Goal: Task Accomplishment & Management: Complete application form

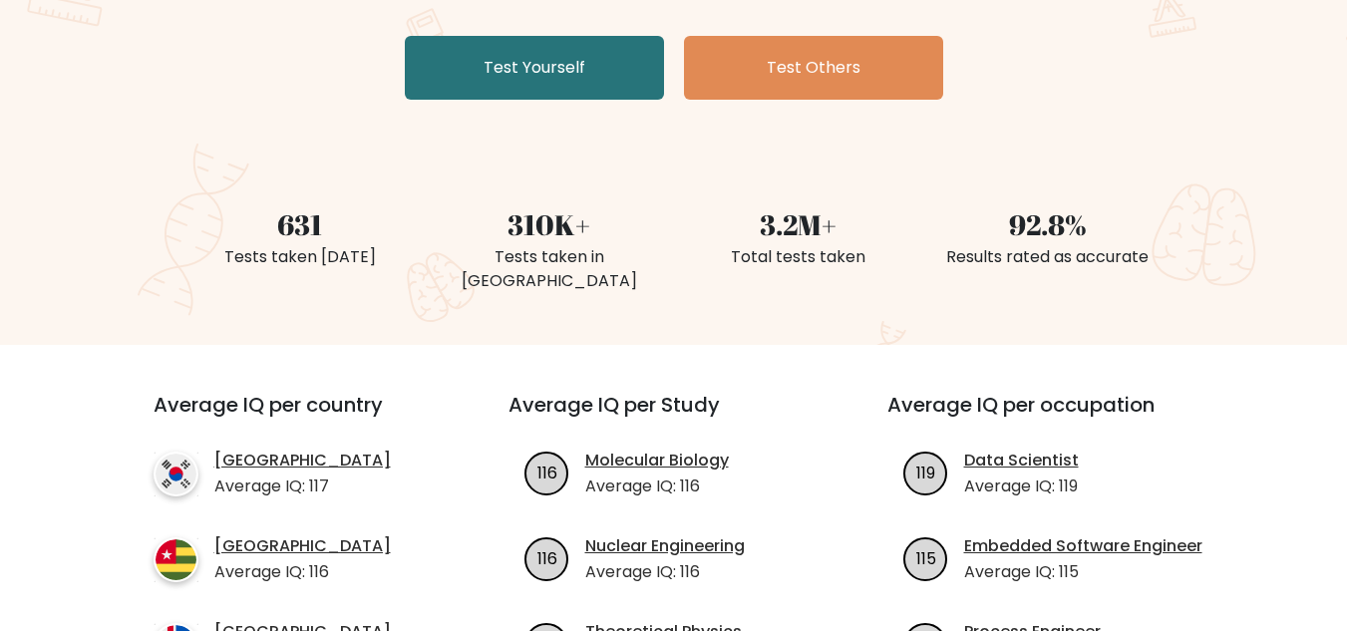
scroll to position [367, 0]
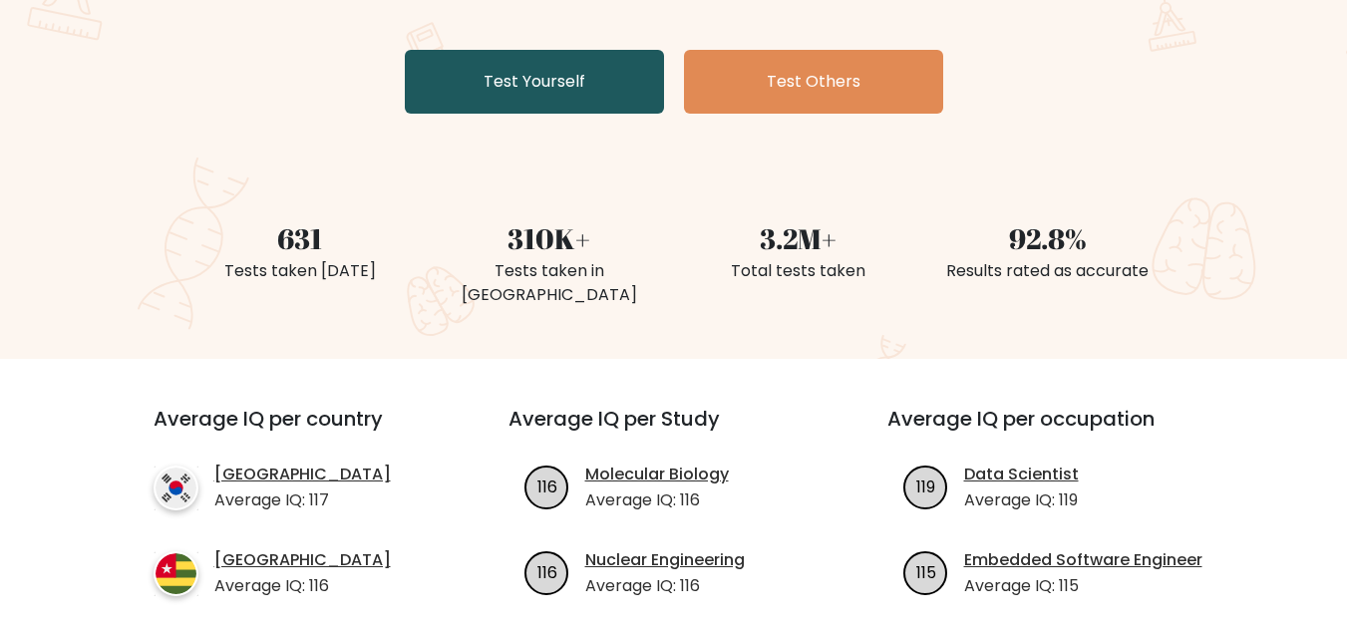
click at [519, 80] on link "Test Yourself" at bounding box center [534, 82] width 259 height 64
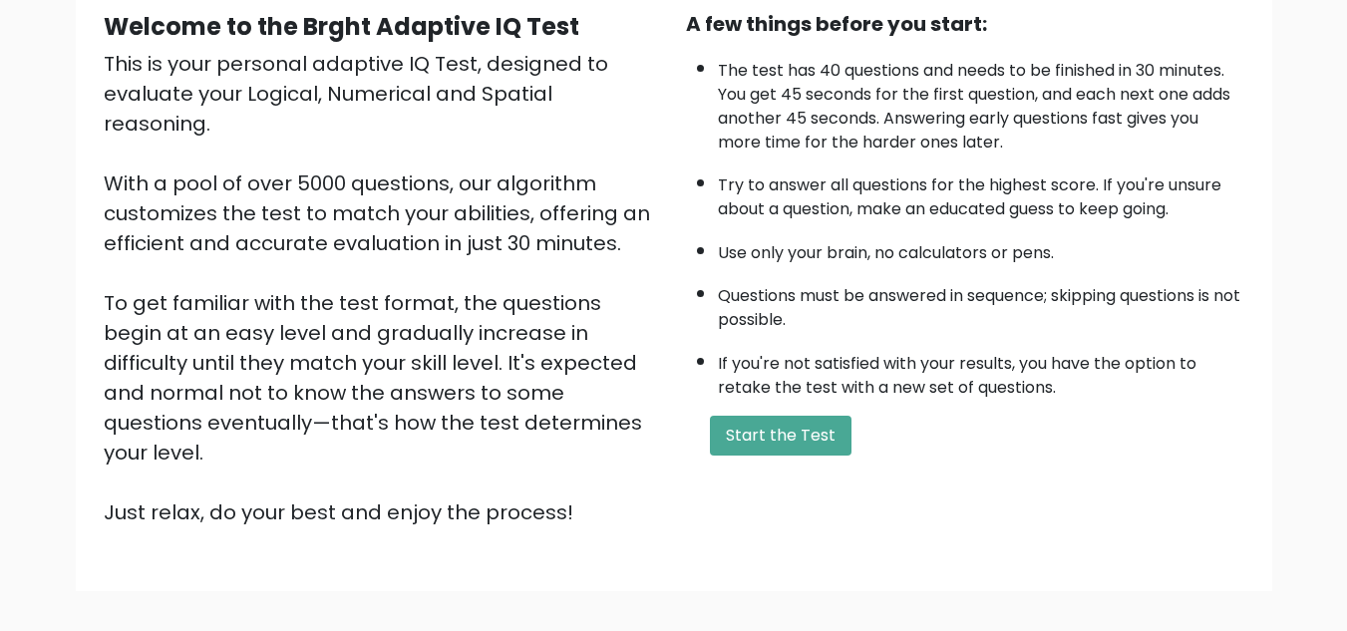
scroll to position [207, 0]
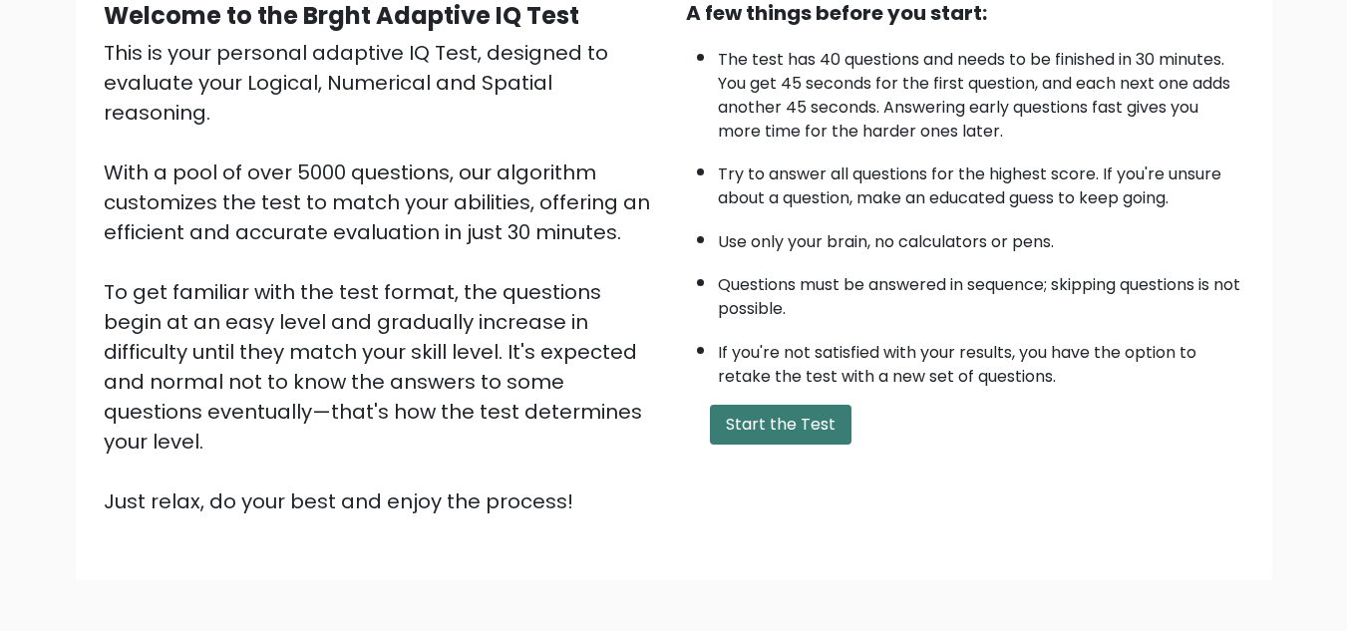
click at [830, 442] on button "Start the Test" at bounding box center [781, 425] width 142 height 40
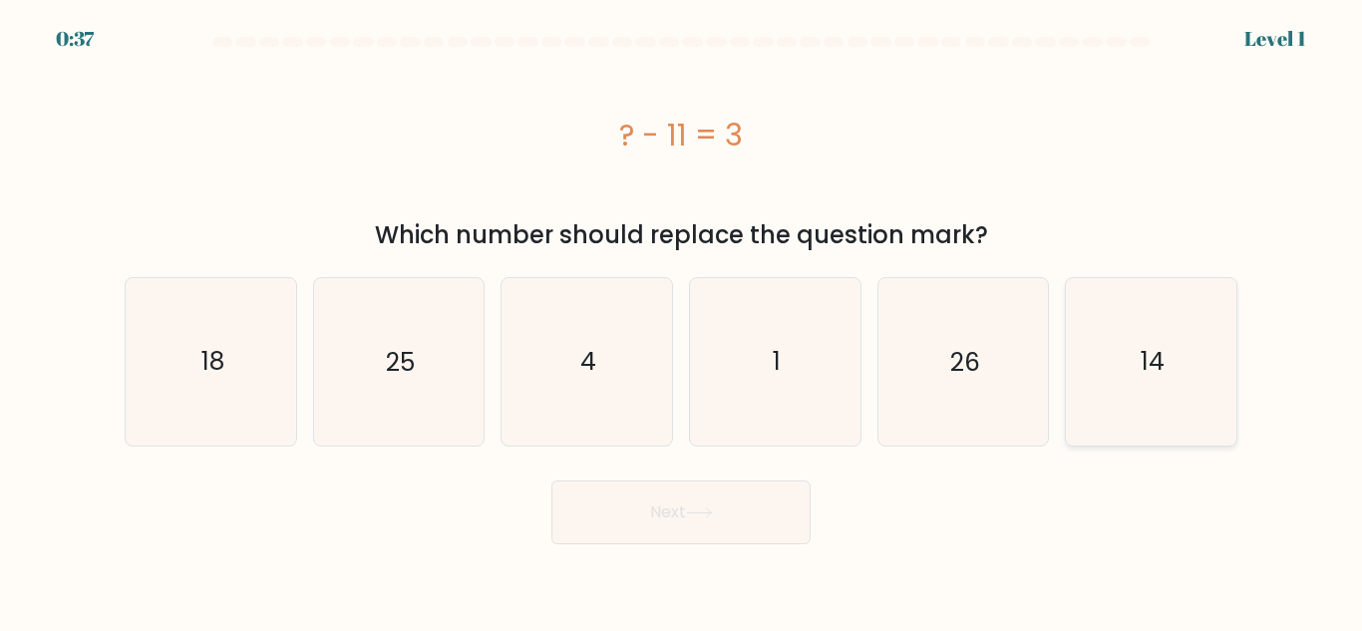
click at [1074, 354] on icon "14" at bounding box center [1151, 361] width 167 height 167
click at [682, 321] on input "f. 14" at bounding box center [681, 318] width 1 height 5
radio input "true"
click at [685, 520] on button "Next" at bounding box center [680, 513] width 259 height 64
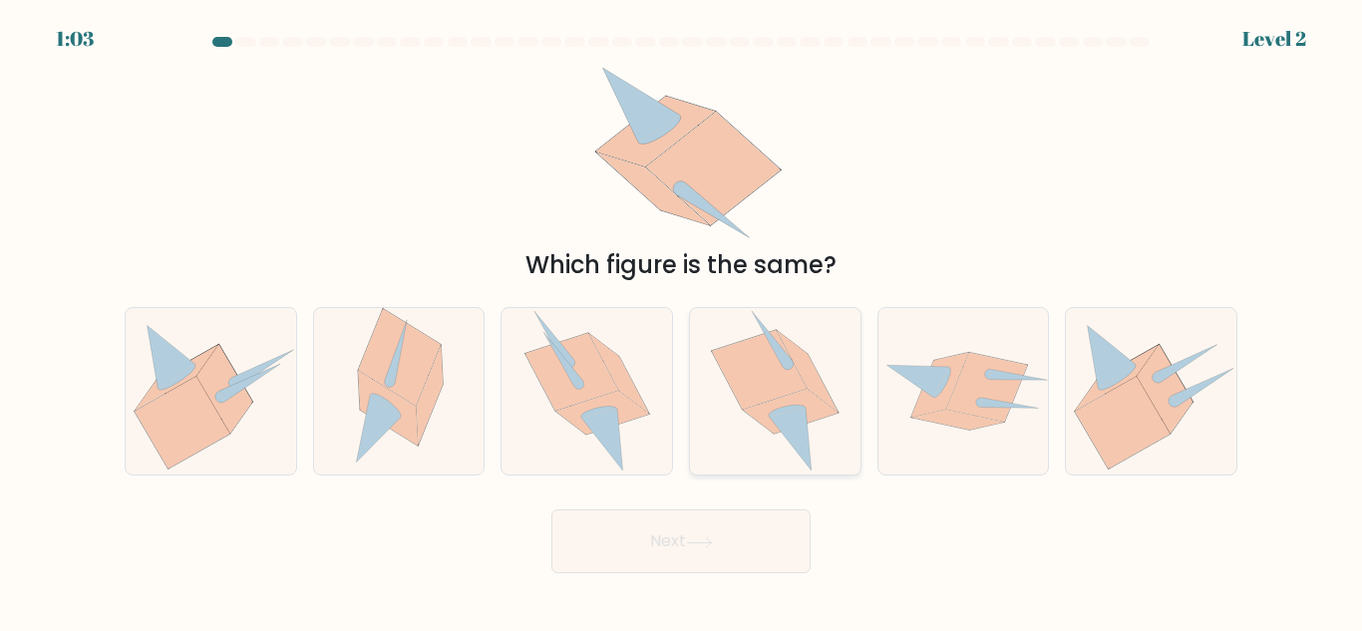
click at [786, 414] on icon at bounding box center [790, 439] width 43 height 63
click at [682, 321] on input "d." at bounding box center [681, 318] width 1 height 5
radio input "true"
click at [702, 568] on button "Next" at bounding box center [680, 542] width 259 height 64
click at [707, 557] on button "Next" at bounding box center [680, 542] width 259 height 64
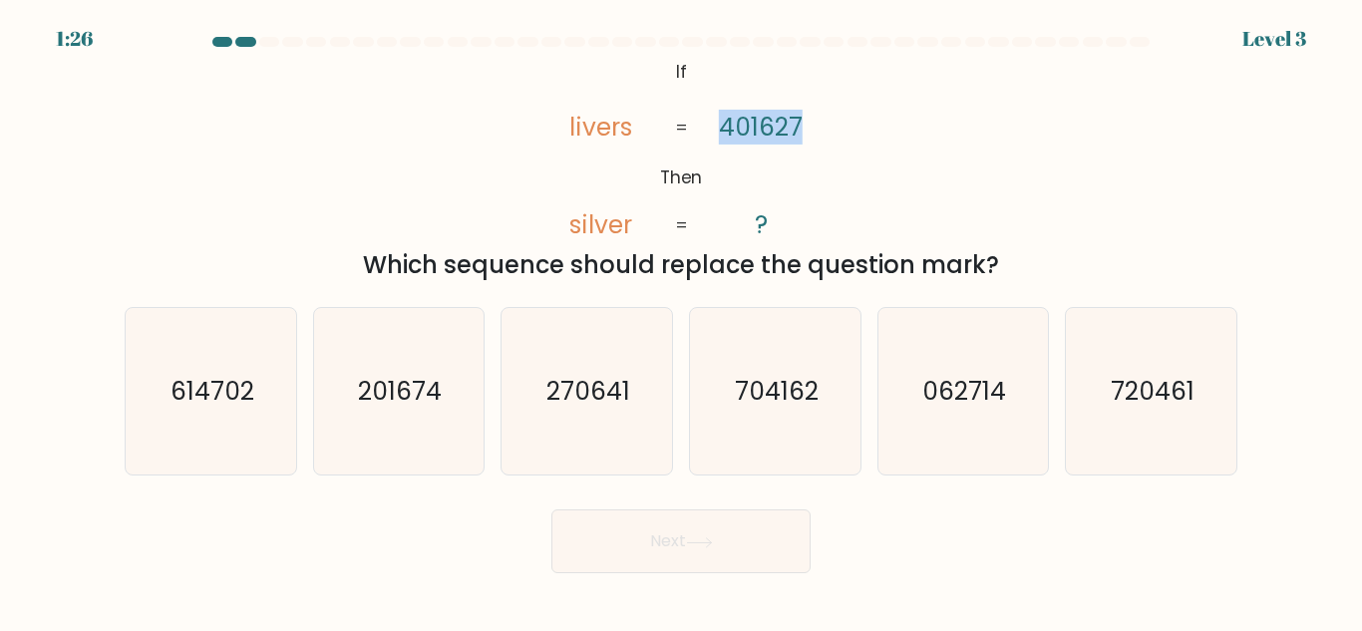
drag, startPoint x: 719, startPoint y: 123, endPoint x: 843, endPoint y: 104, distance: 125.1
click at [851, 107] on div "@import url('https://fonts.googleapis.com/css?family=Abril+Fatface:400,100,100i…" at bounding box center [681, 169] width 1137 height 228
click at [838, 120] on div "@import url('https://fonts.googleapis.com/css?family=Abril+Fatface:400,100,100i…" at bounding box center [681, 169] width 1137 height 228
click at [533, 440] on icon "270641" at bounding box center [587, 391] width 167 height 167
click at [681, 321] on input "c. 270641" at bounding box center [681, 318] width 1 height 5
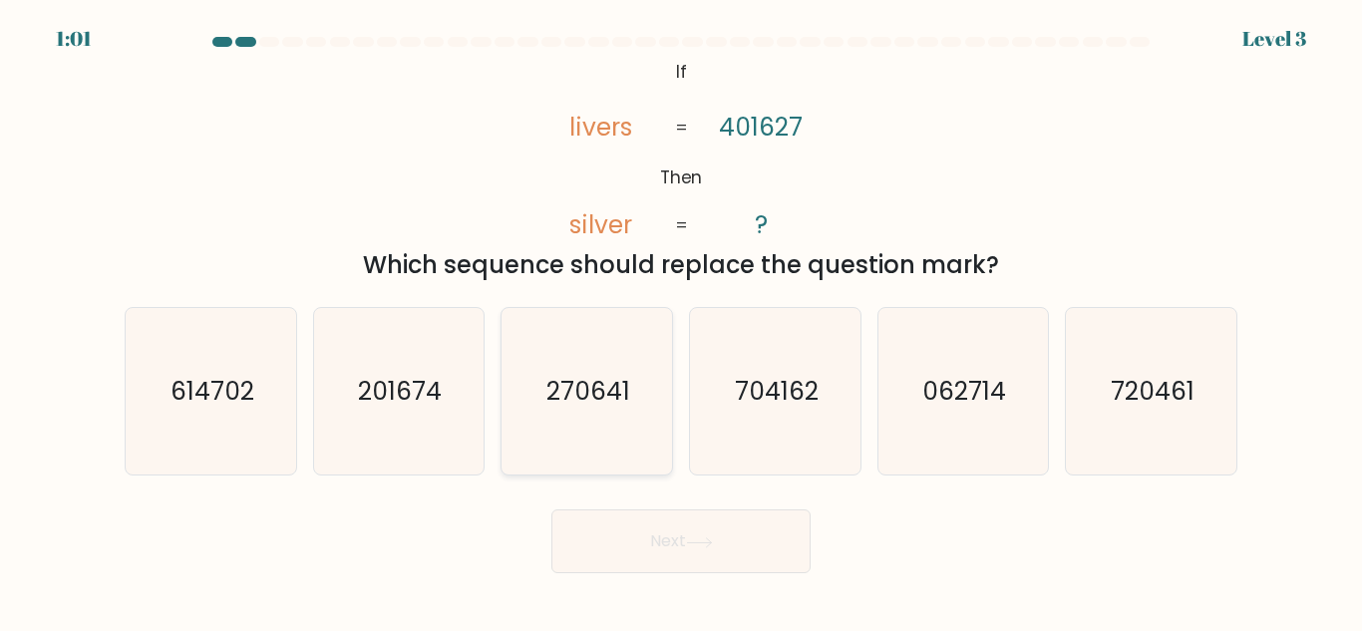
radio input "true"
click at [603, 540] on button "Next" at bounding box center [680, 542] width 259 height 64
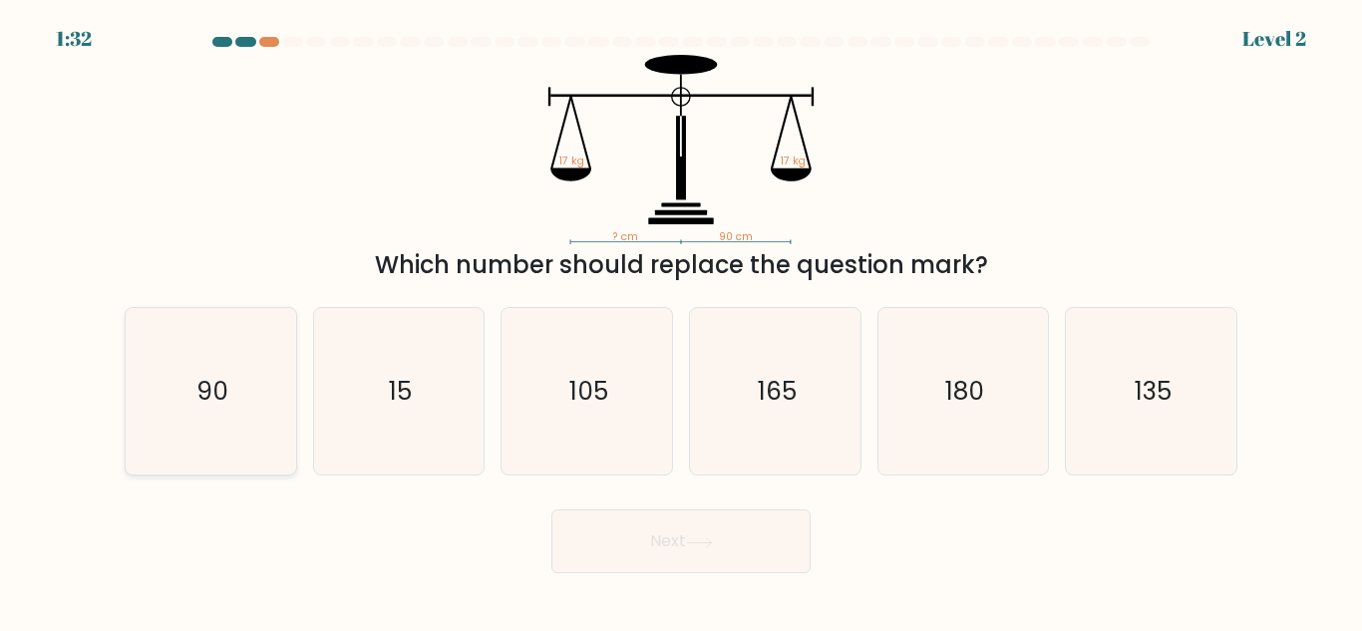
click at [209, 408] on text "90" at bounding box center [212, 391] width 32 height 35
click at [681, 321] on input "a. 90" at bounding box center [681, 318] width 1 height 5
radio input "true"
click at [684, 560] on button "Next" at bounding box center [680, 542] width 259 height 64
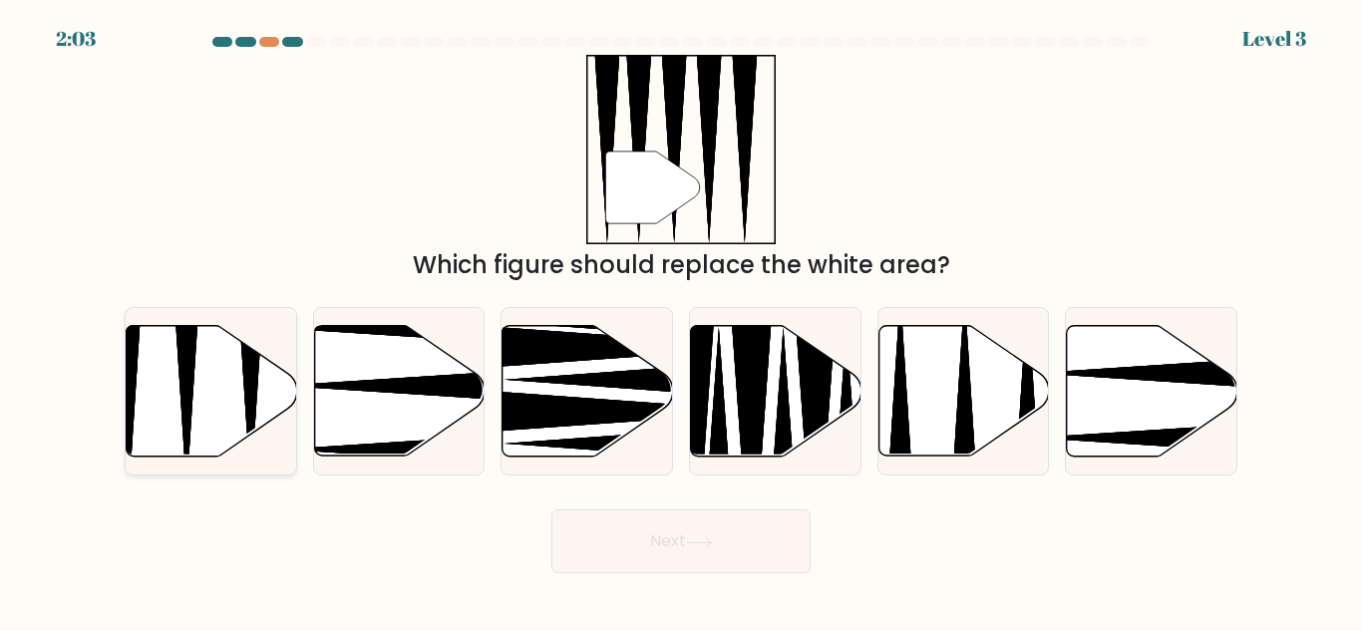
click at [193, 380] on icon at bounding box center [187, 322] width 44 height 338
click at [681, 321] on input "a." at bounding box center [681, 318] width 1 height 5
radio input "true"
click at [786, 531] on button "Next" at bounding box center [680, 542] width 259 height 64
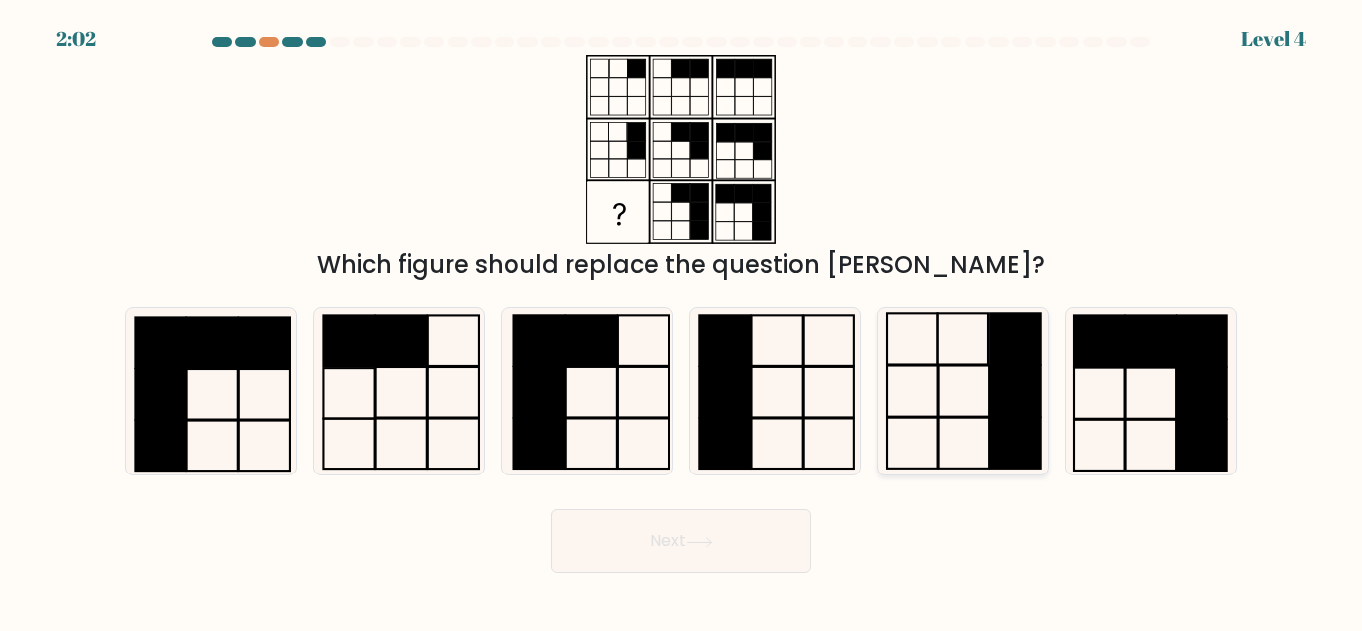
click at [993, 435] on rect at bounding box center [1016, 443] width 51 height 51
click at [682, 321] on input "e." at bounding box center [681, 318] width 1 height 5
radio input "true"
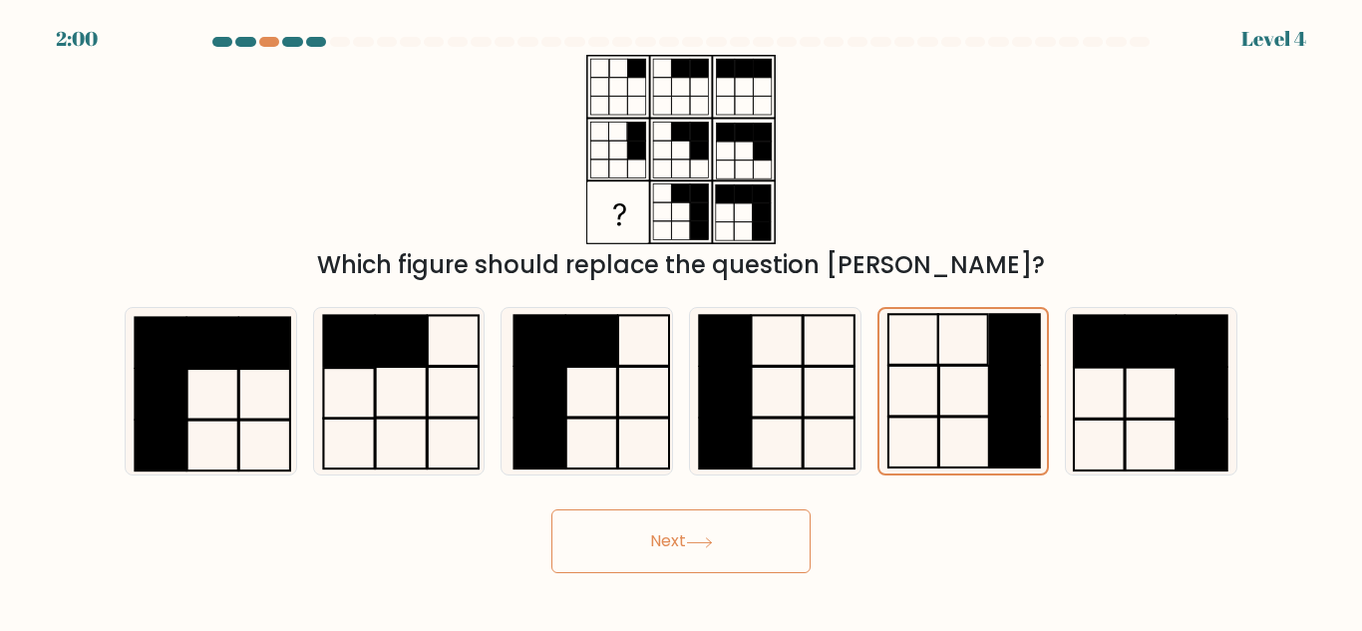
drag, startPoint x: 682, startPoint y: 529, endPoint x: 694, endPoint y: 529, distance: 12.0
click at [690, 529] on button "Next" at bounding box center [680, 542] width 259 height 64
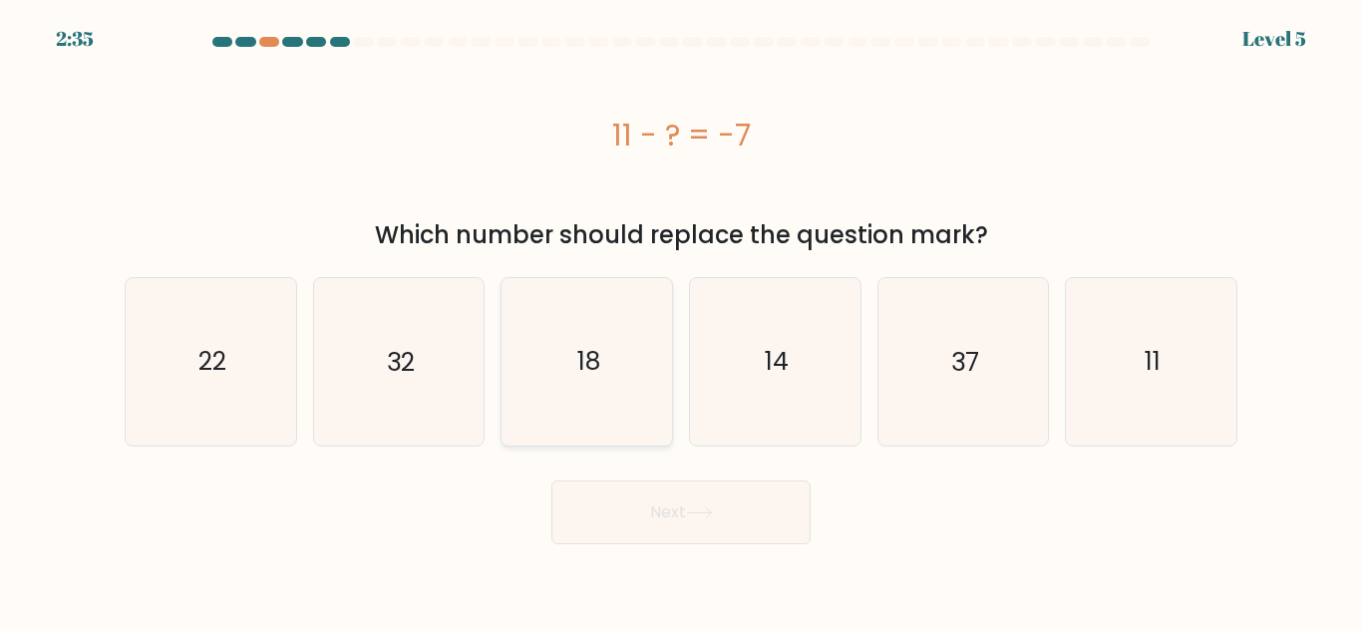
click at [556, 395] on icon "18" at bounding box center [587, 361] width 167 height 167
click at [681, 321] on input "c. 18" at bounding box center [681, 318] width 1 height 5
radio input "true"
click at [696, 488] on button "Next" at bounding box center [680, 513] width 259 height 64
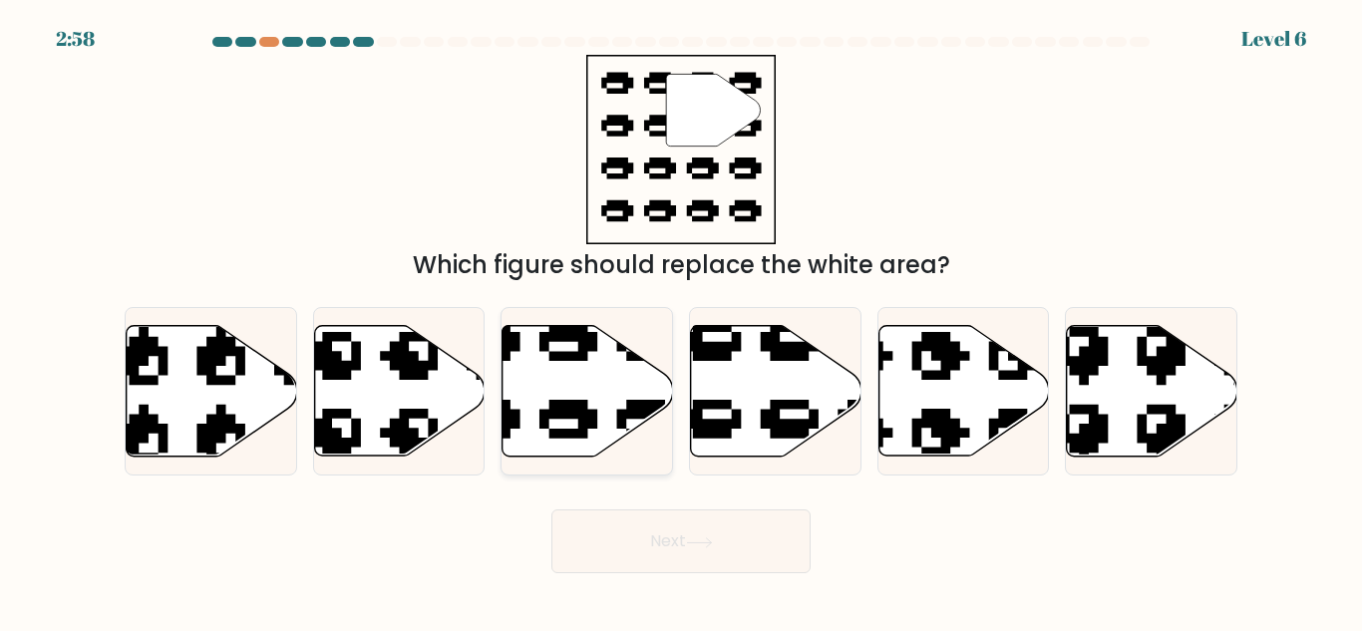
click at [571, 403] on icon at bounding box center [529, 457] width 289 height 270
click at [681, 321] on input "c." at bounding box center [681, 318] width 1 height 5
radio input "true"
click at [657, 541] on button "Next" at bounding box center [680, 542] width 259 height 64
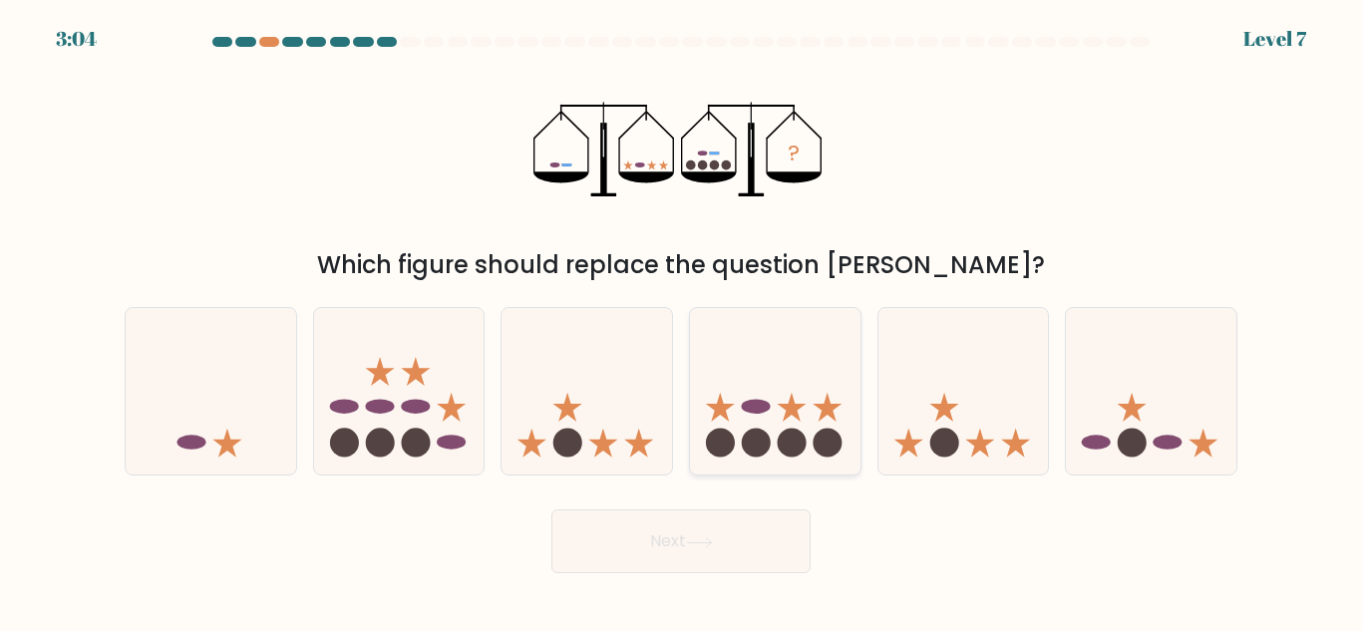
click at [824, 398] on icon at bounding box center [775, 391] width 171 height 141
click at [682, 321] on input "d." at bounding box center [681, 318] width 1 height 5
radio input "true"
click at [624, 540] on button "Next" at bounding box center [680, 542] width 259 height 64
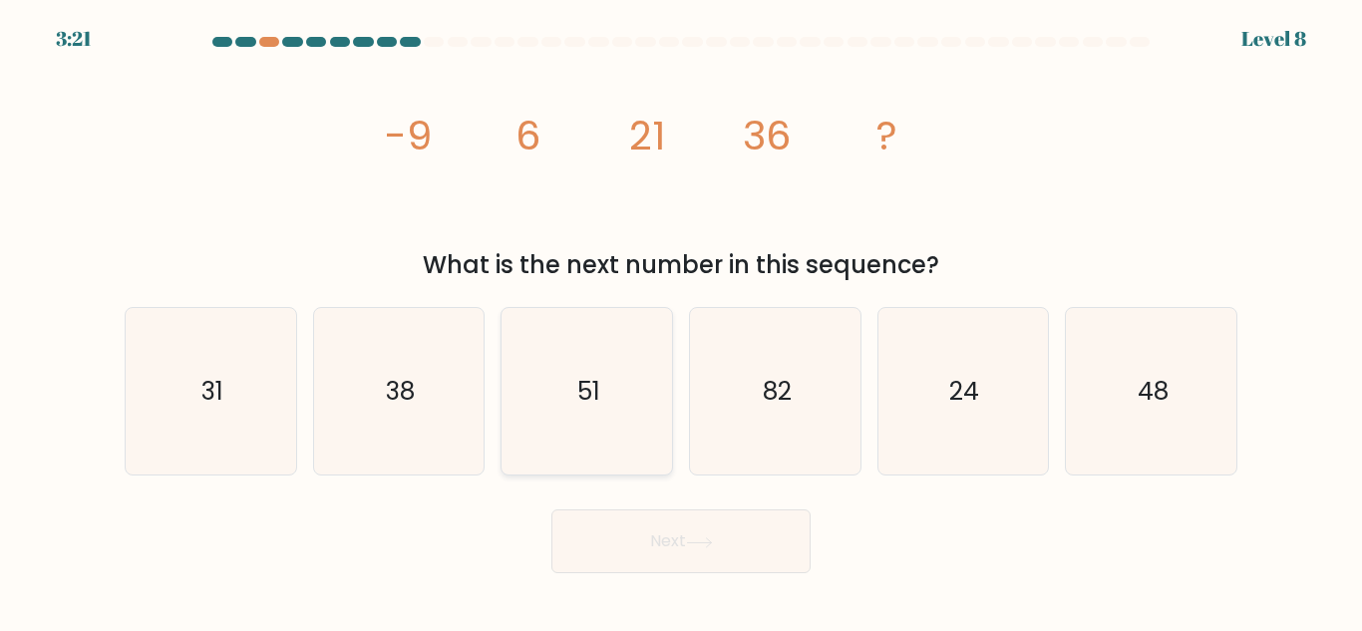
click at [617, 402] on icon "51" at bounding box center [587, 391] width 167 height 167
click at [681, 321] on input "c. 51" at bounding box center [681, 318] width 1 height 5
radio input "true"
click at [627, 516] on button "Next" at bounding box center [680, 542] width 259 height 64
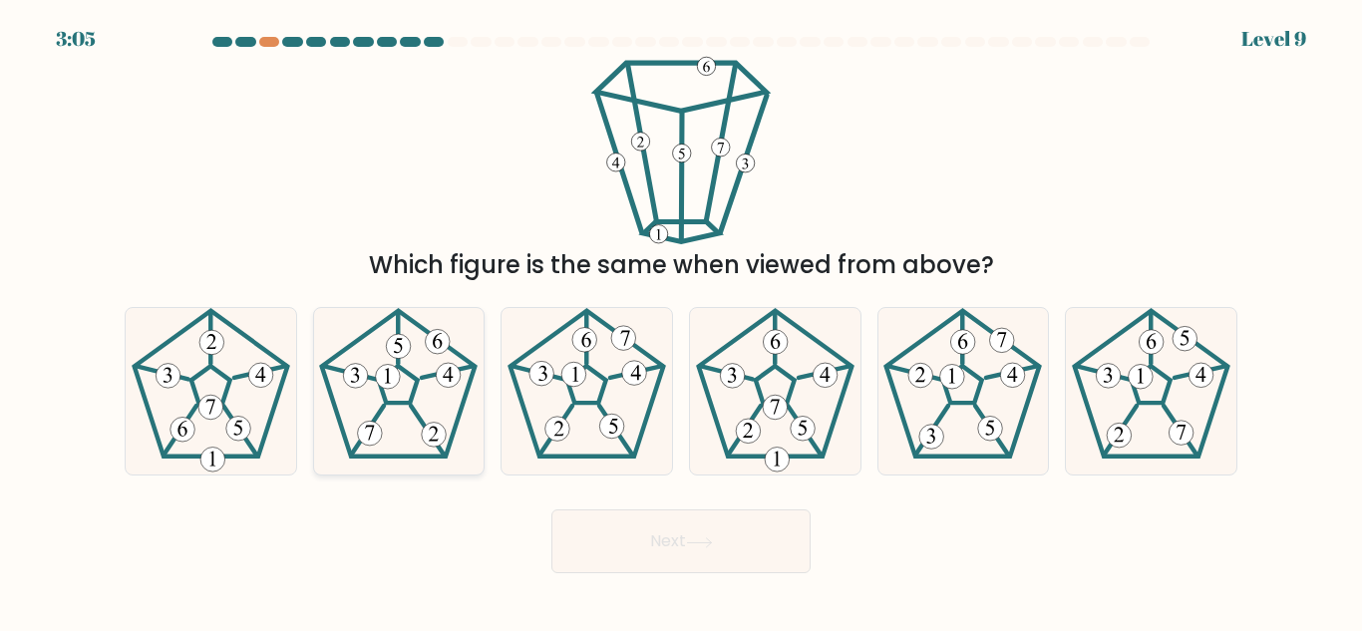
click at [389, 386] on 792 at bounding box center [388, 377] width 25 height 25
click at [681, 321] on input "b." at bounding box center [681, 318] width 1 height 5
radio input "true"
click at [616, 549] on button "Next" at bounding box center [680, 542] width 259 height 64
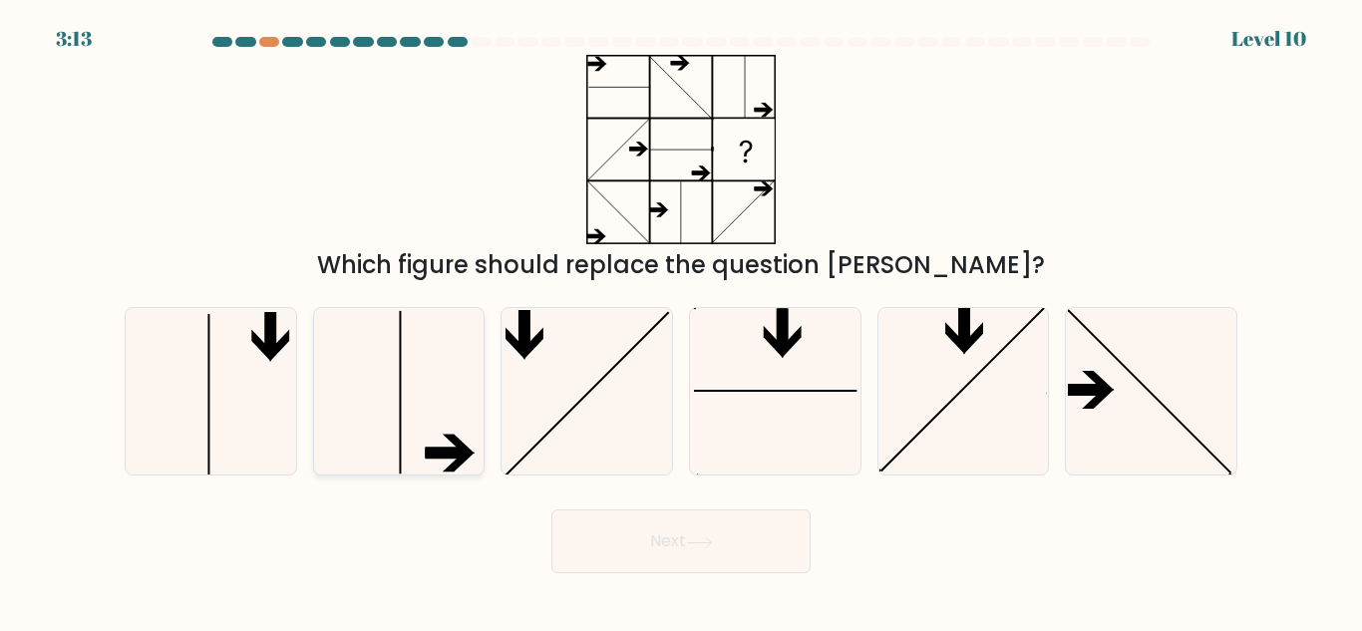
click at [349, 386] on icon at bounding box center [398, 391] width 167 height 167
click at [681, 321] on input "b." at bounding box center [681, 318] width 1 height 5
radio input "true"
click at [643, 519] on button "Next" at bounding box center [680, 542] width 259 height 64
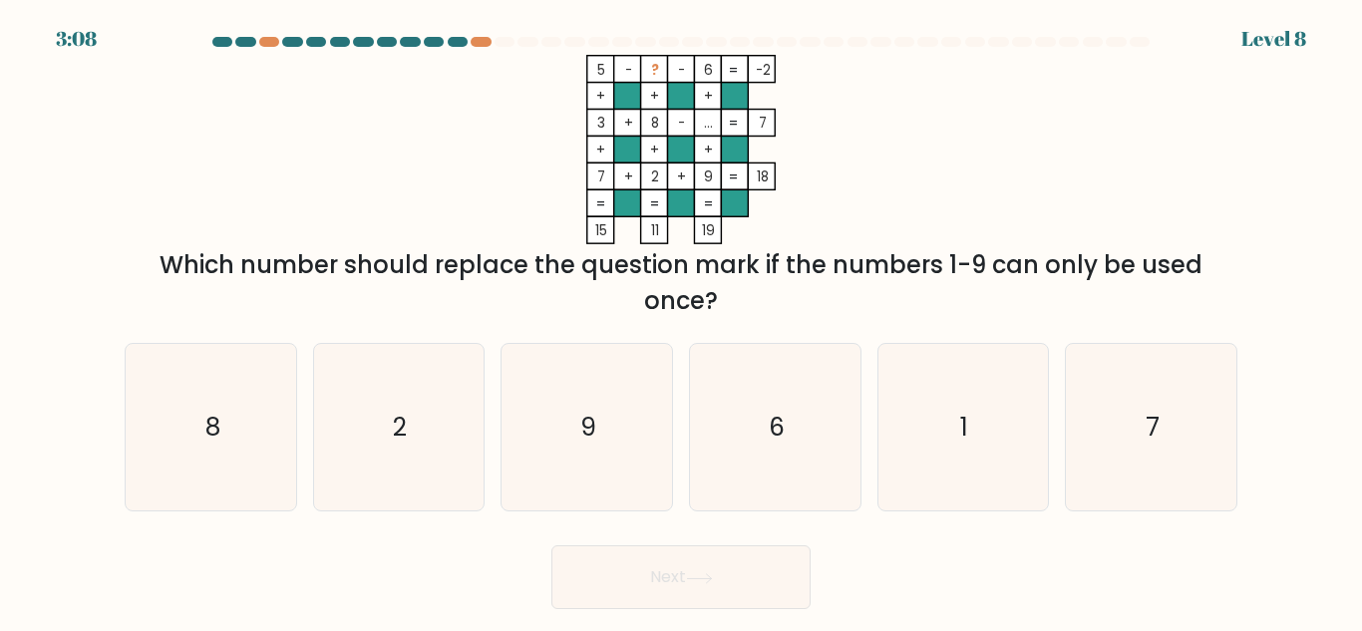
click at [647, 546] on button "Next" at bounding box center [680, 577] width 259 height 64
click at [989, 426] on icon "1" at bounding box center [963, 427] width 167 height 167
click at [682, 321] on input "e. 1" at bounding box center [681, 318] width 1 height 5
radio input "true"
click at [610, 577] on button "Next" at bounding box center [680, 577] width 259 height 64
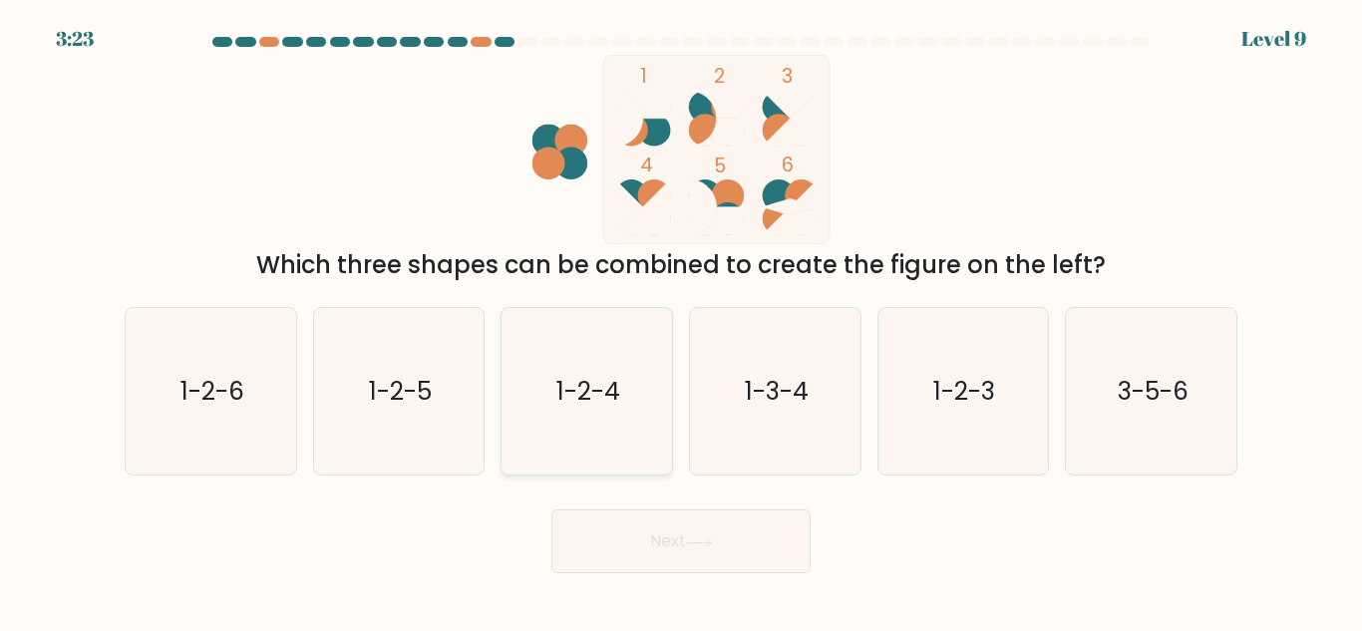
click at [646, 423] on icon "1-2-4" at bounding box center [587, 391] width 167 height 167
click at [681, 321] on input "c. 1-2-4" at bounding box center [681, 318] width 1 height 5
radio input "true"
click at [657, 526] on button "Next" at bounding box center [680, 542] width 259 height 64
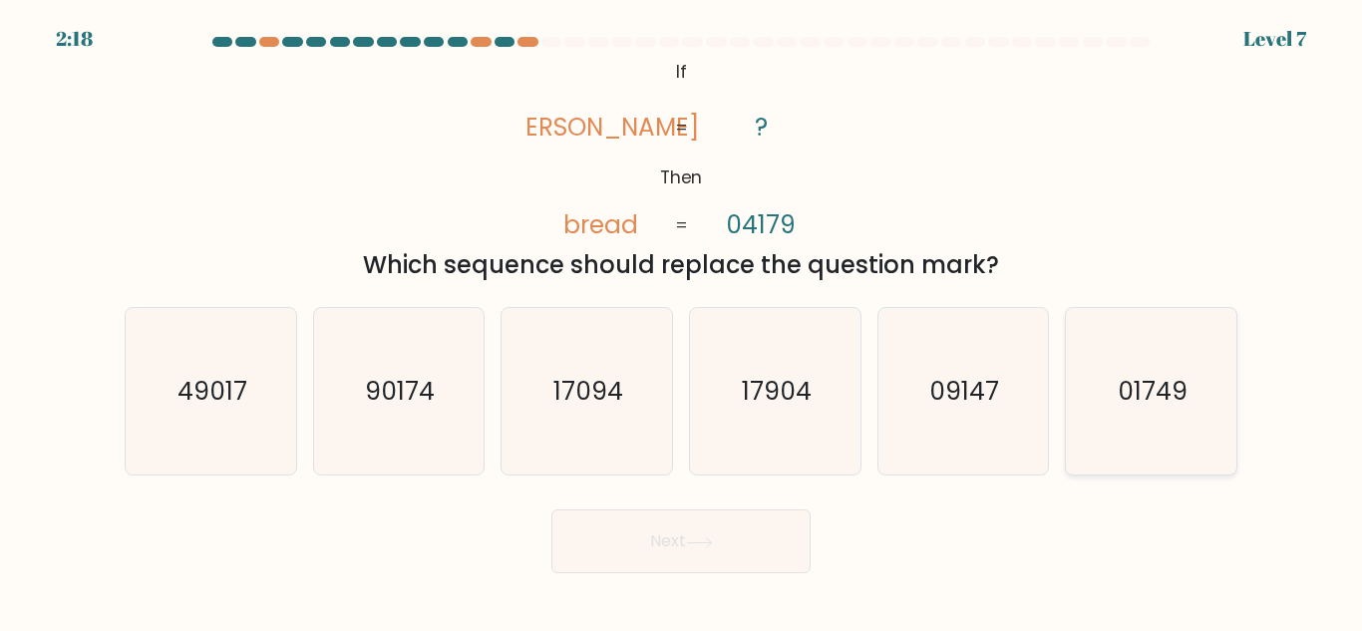
click at [1176, 403] on text "01749" at bounding box center [1153, 391] width 70 height 35
click at [682, 321] on input "f. 01749" at bounding box center [681, 318] width 1 height 5
radio input "true"
click at [583, 537] on button "Next" at bounding box center [680, 542] width 259 height 64
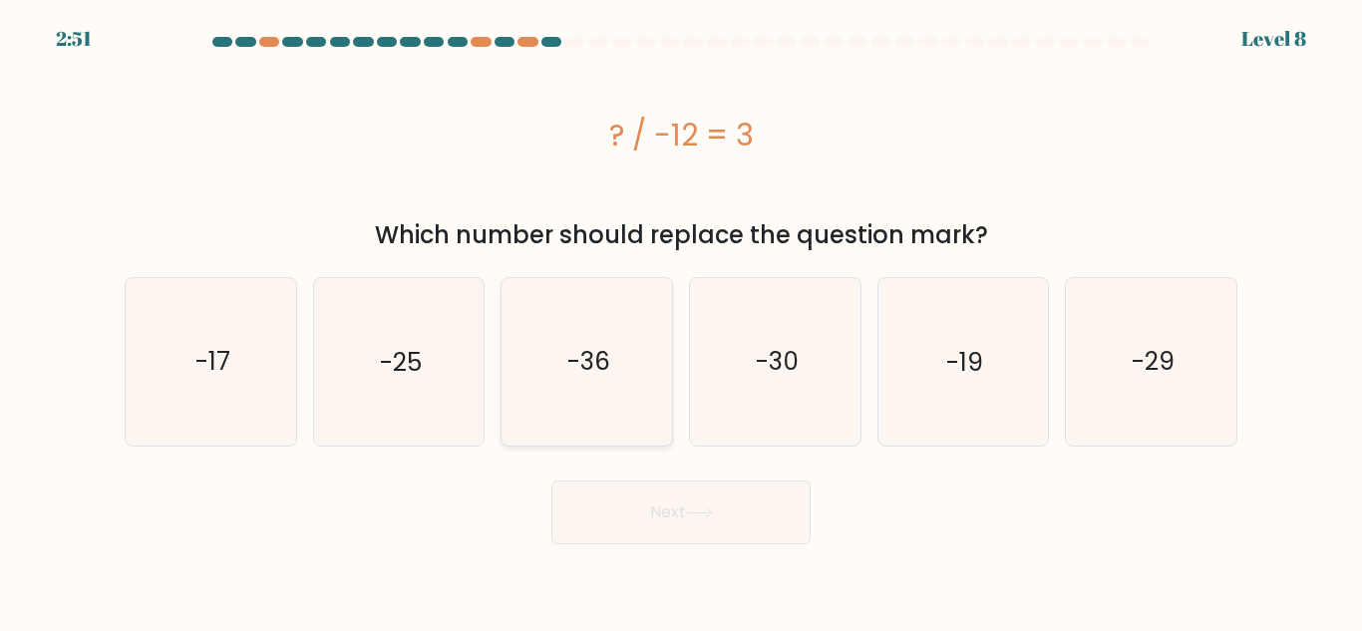
click at [610, 371] on text "-36" at bounding box center [588, 361] width 43 height 35
click at [681, 321] on input "c. -36" at bounding box center [681, 318] width 1 height 5
radio input "true"
click at [724, 524] on button "Next" at bounding box center [680, 513] width 259 height 64
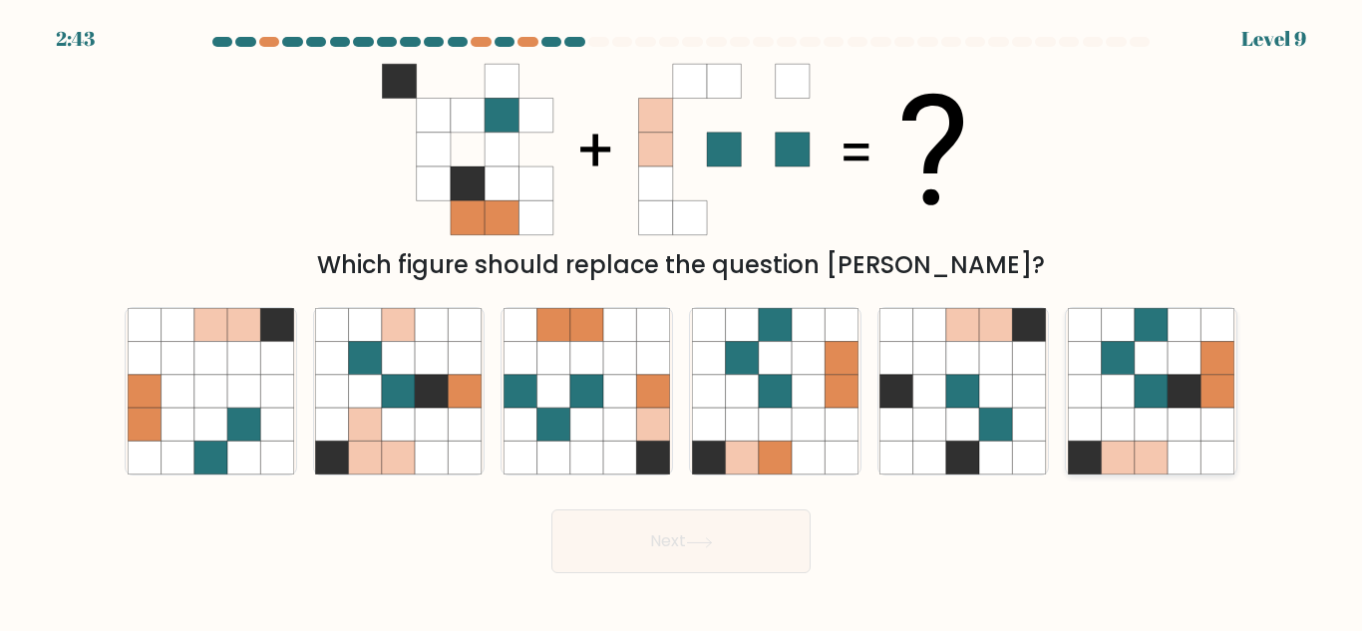
click at [1208, 418] on icon at bounding box center [1218, 424] width 33 height 33
click at [682, 321] on input "f." at bounding box center [681, 318] width 1 height 5
radio input "true"
click at [708, 546] on icon at bounding box center [699, 543] width 27 height 11
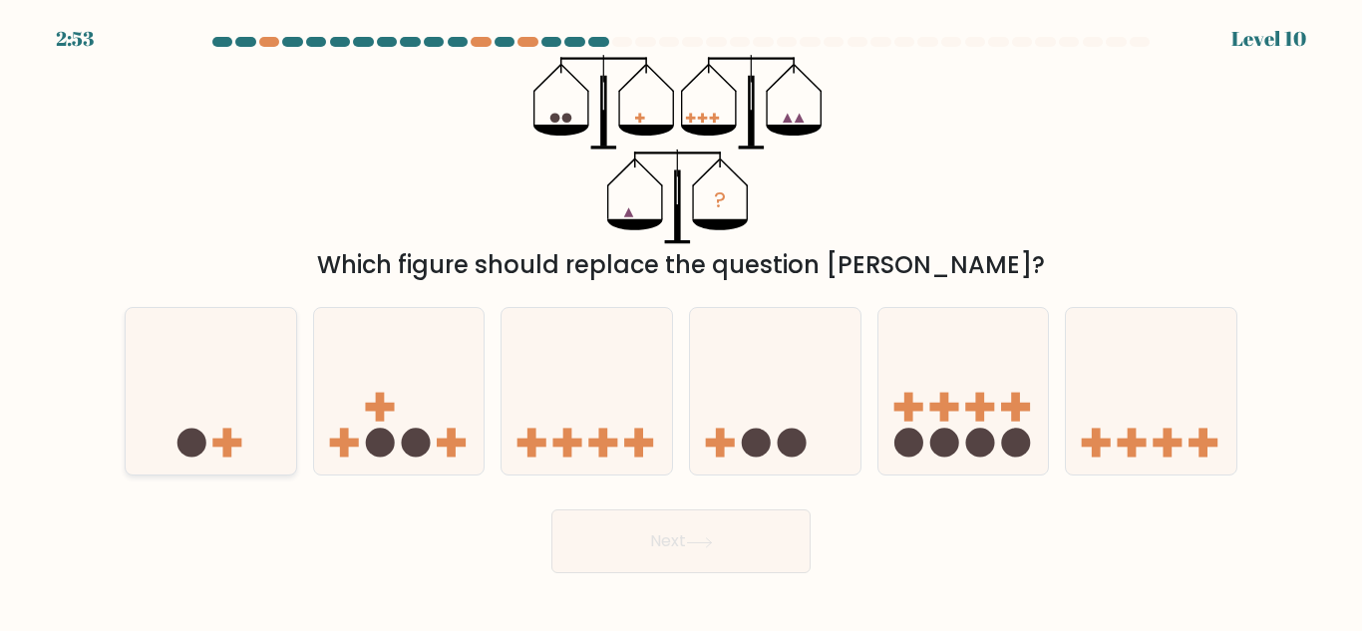
click at [250, 458] on icon at bounding box center [211, 391] width 171 height 141
click at [681, 321] on input "a." at bounding box center [681, 318] width 1 height 5
radio input "true"
click at [756, 532] on button "Next" at bounding box center [680, 542] width 259 height 64
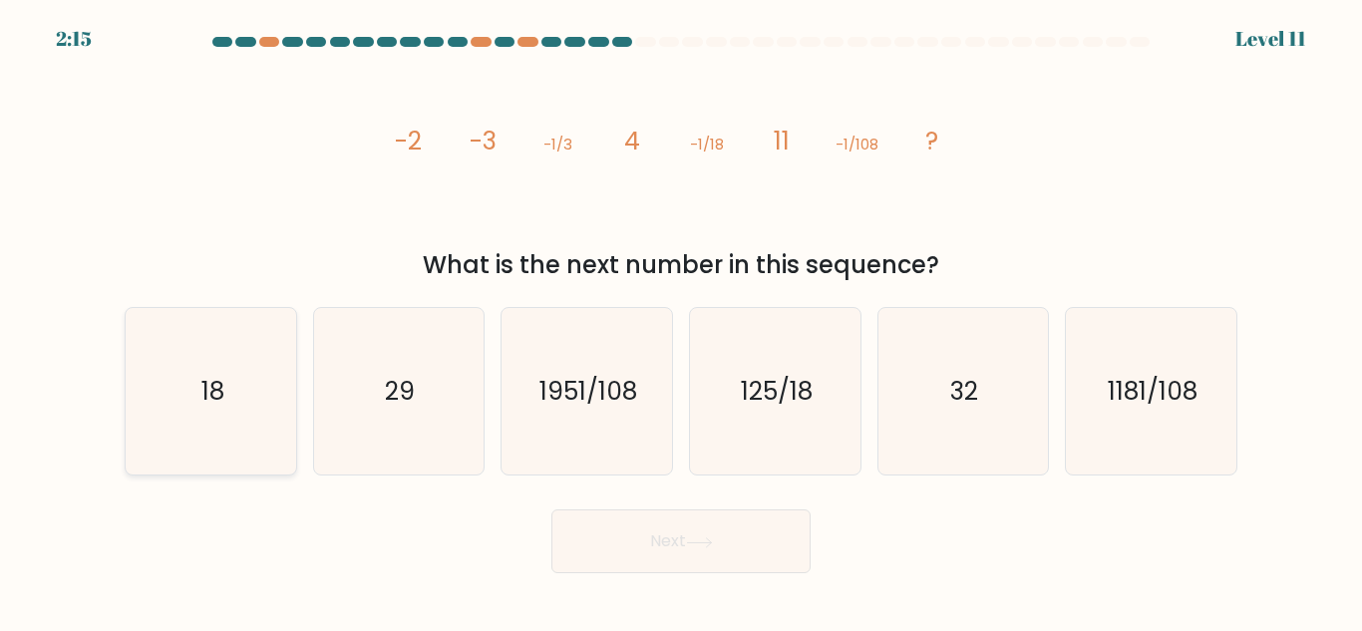
click at [191, 355] on icon "18" at bounding box center [211, 391] width 167 height 167
click at [681, 321] on input "a. 18" at bounding box center [681, 318] width 1 height 5
radio input "true"
click at [594, 530] on button "Next" at bounding box center [680, 542] width 259 height 64
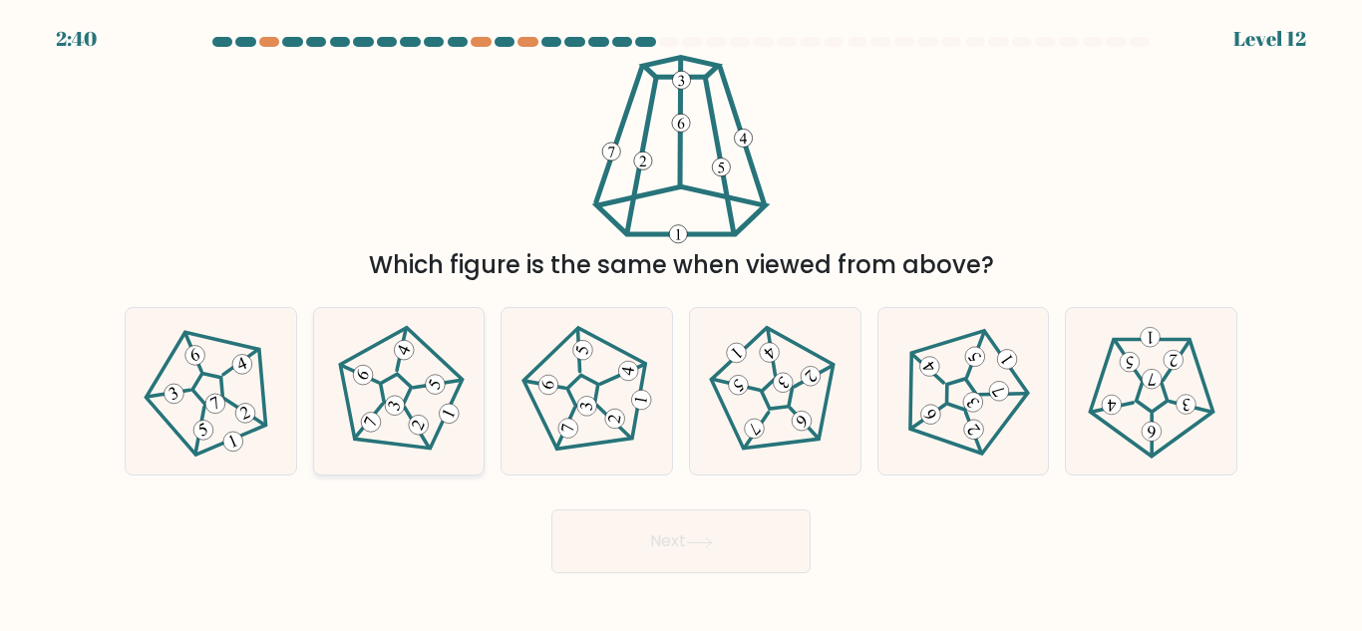
click at [423, 444] on icon at bounding box center [399, 392] width 134 height 134
click at [681, 321] on input "b." at bounding box center [681, 318] width 1 height 5
radio input "true"
click at [656, 534] on button "Next" at bounding box center [680, 542] width 259 height 64
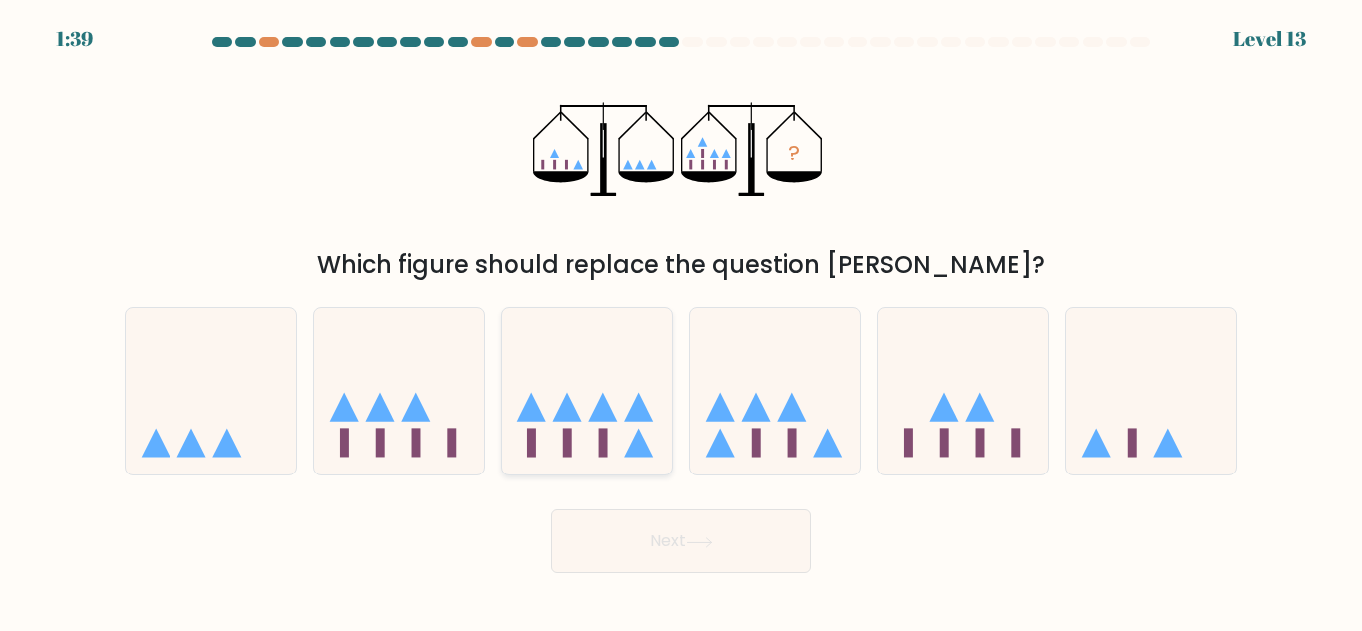
click at [603, 422] on icon at bounding box center [603, 407] width 29 height 29
click at [681, 321] on input "c." at bounding box center [681, 318] width 1 height 5
radio input "true"
click at [663, 544] on button "Next" at bounding box center [680, 542] width 259 height 64
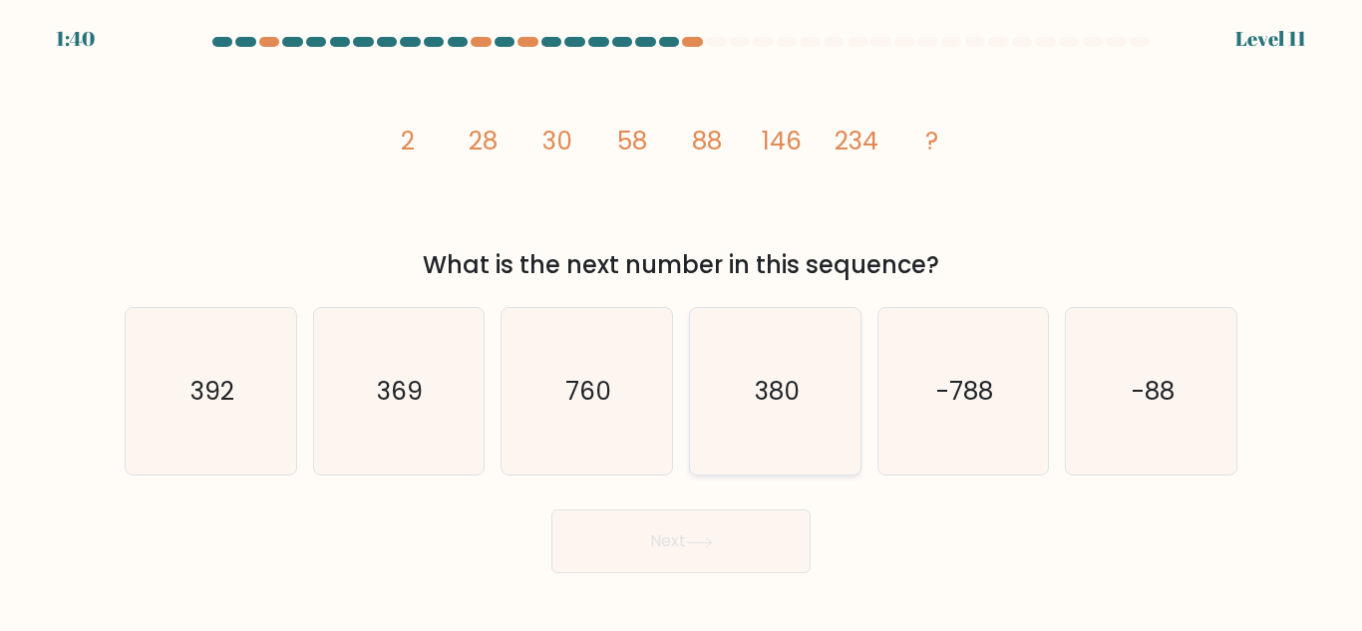
click at [783, 417] on icon "380" at bounding box center [775, 391] width 167 height 167
click at [682, 321] on input "d. 380" at bounding box center [681, 318] width 1 height 5
radio input "true"
click at [728, 541] on button "Next" at bounding box center [680, 542] width 259 height 64
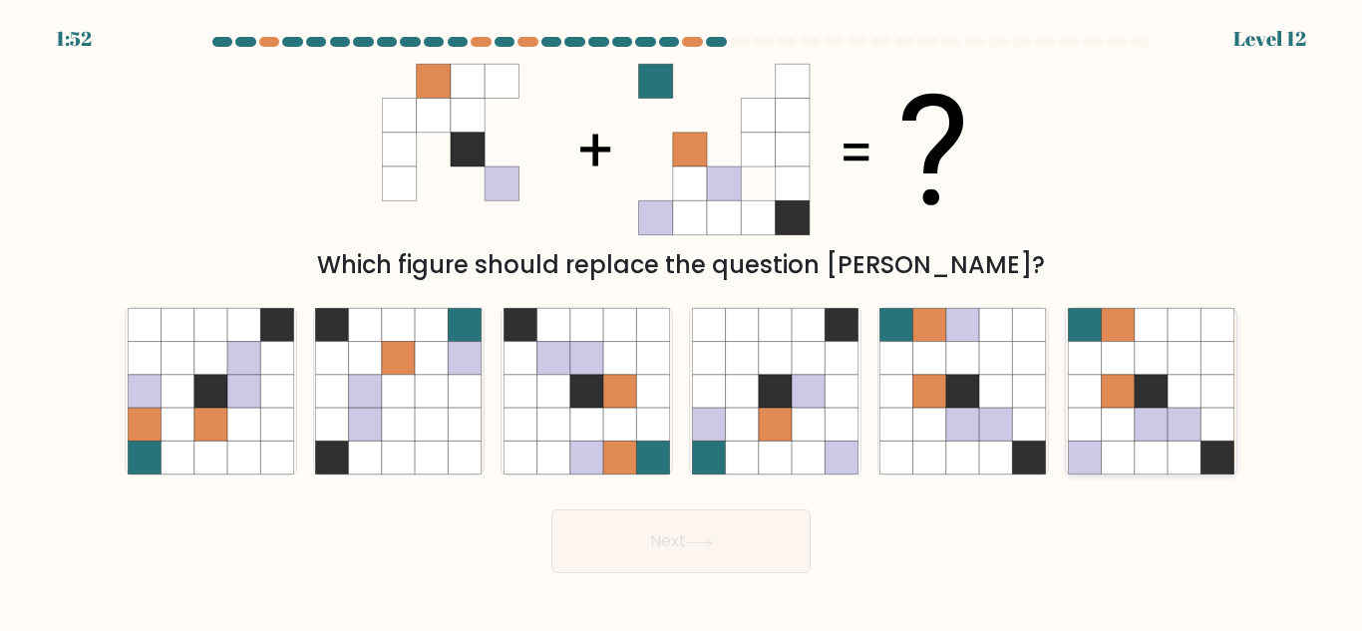
click at [1151, 405] on icon at bounding box center [1151, 391] width 33 height 33
click at [682, 321] on input "f." at bounding box center [681, 318] width 1 height 5
radio input "true"
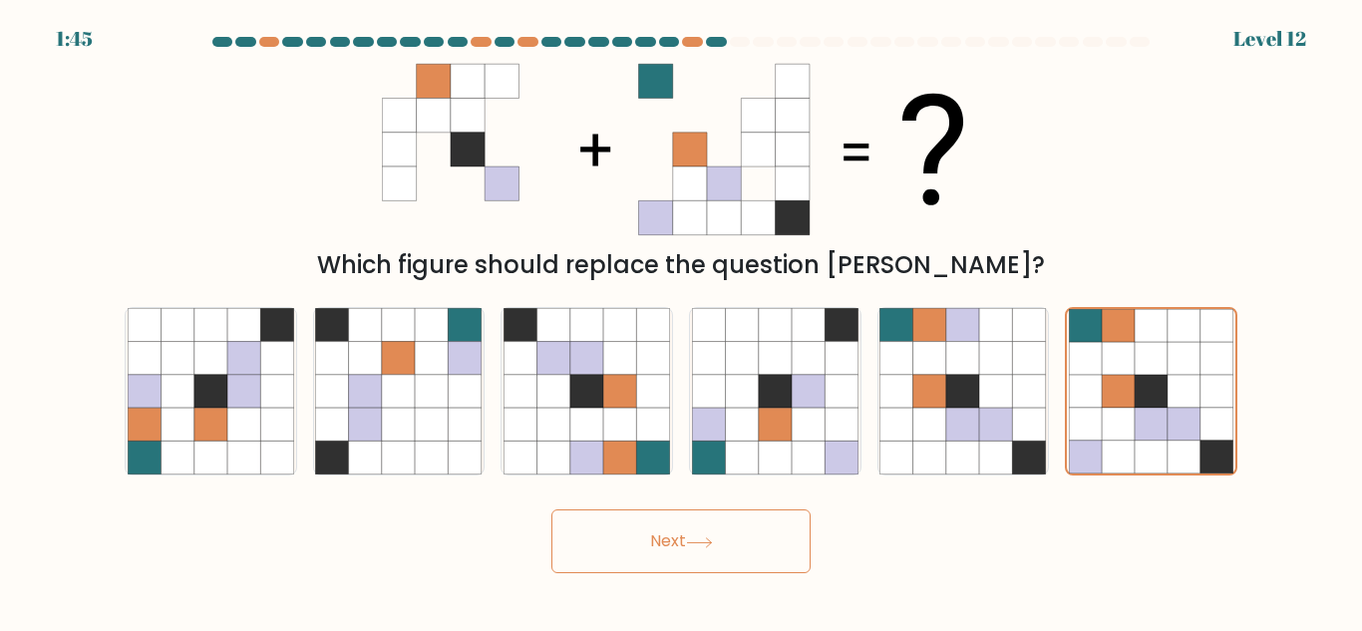
click at [687, 541] on button "Next" at bounding box center [680, 542] width 259 height 64
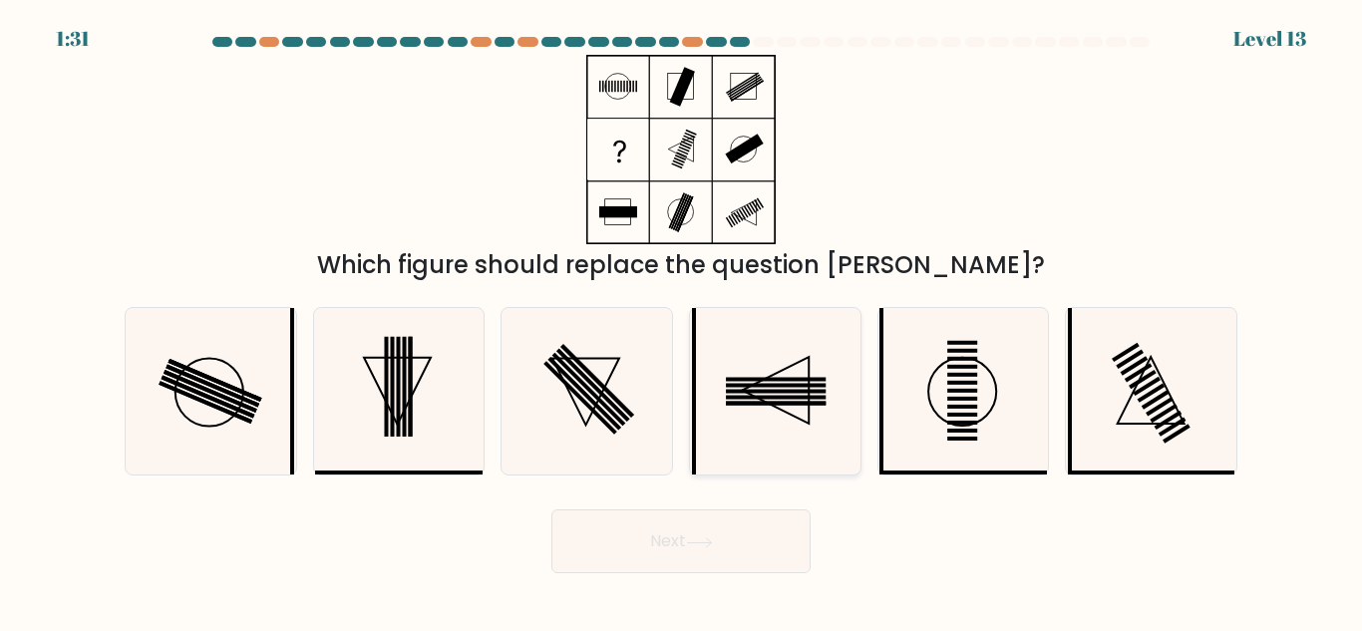
click at [766, 406] on icon at bounding box center [775, 391] width 167 height 167
click at [682, 321] on input "d." at bounding box center [681, 318] width 1 height 5
radio input "true"
click at [705, 555] on button "Next" at bounding box center [680, 542] width 259 height 64
